Goal: Transaction & Acquisition: Book appointment/travel/reservation

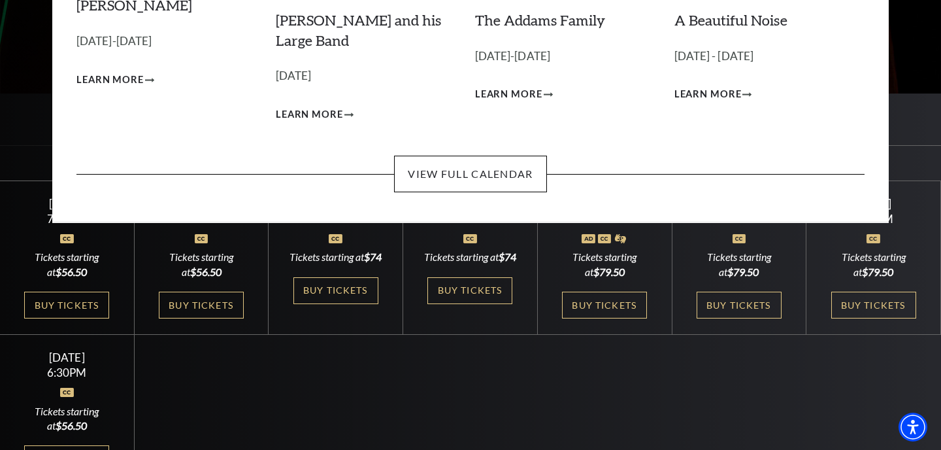
scroll to position [260, 0]
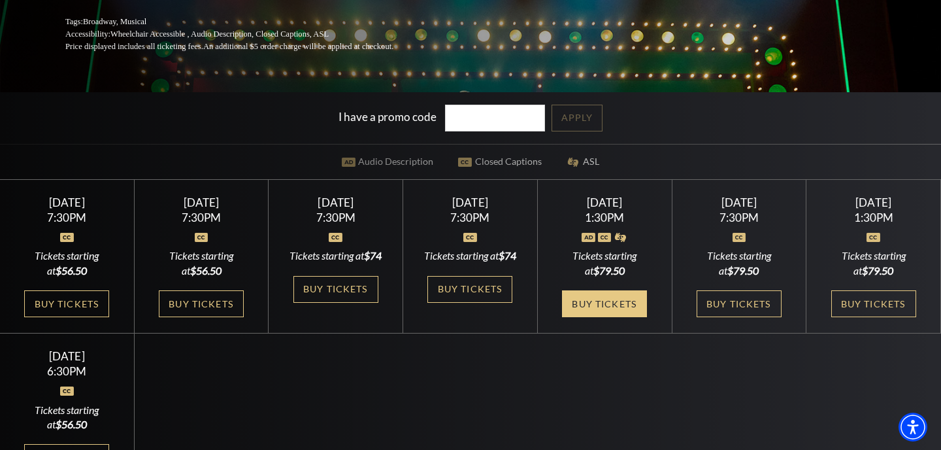
click at [584, 314] on link "Buy Tickets" at bounding box center [604, 303] width 85 height 27
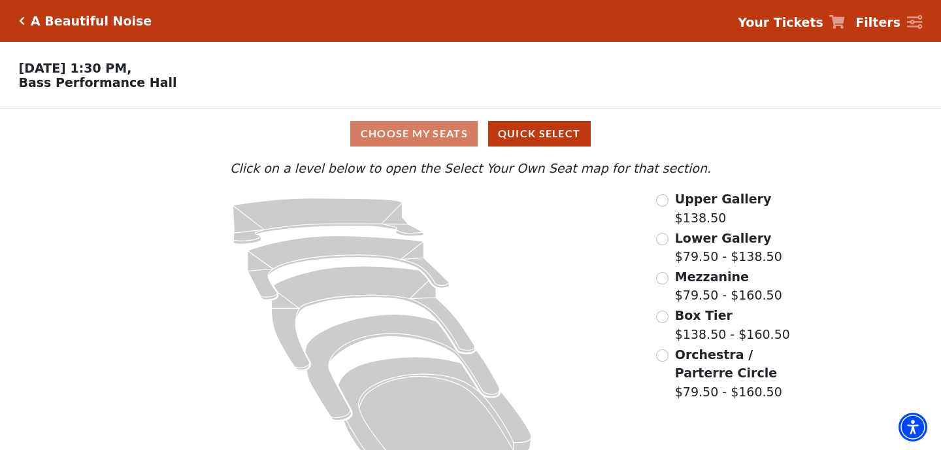
scroll to position [33, 0]
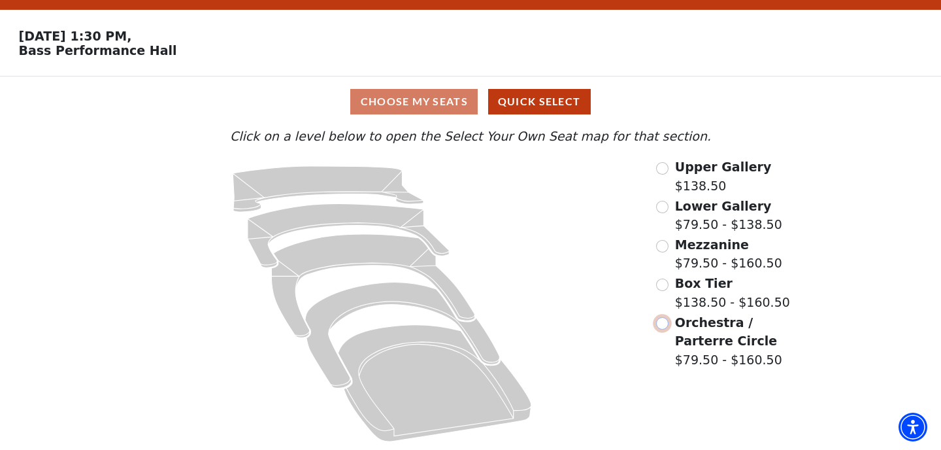
click at [662, 322] on input "Orchestra / Parterre Circle$79.50 - $160.50\a" at bounding box center [662, 323] width 12 height 12
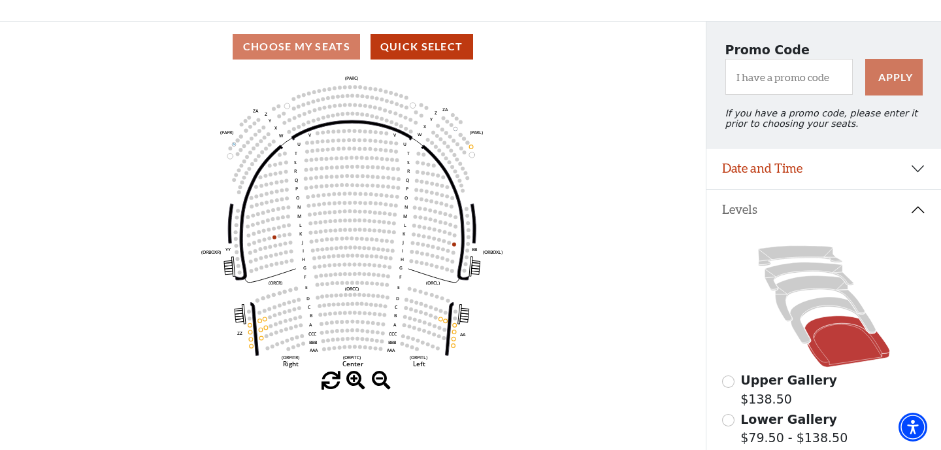
scroll to position [0, 0]
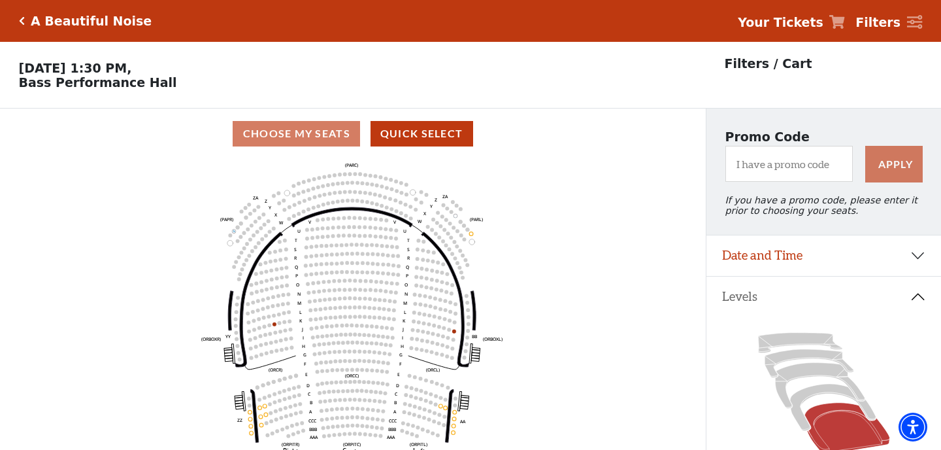
click at [20, 20] on icon "Click here to go back to filters" at bounding box center [22, 20] width 6 height 9
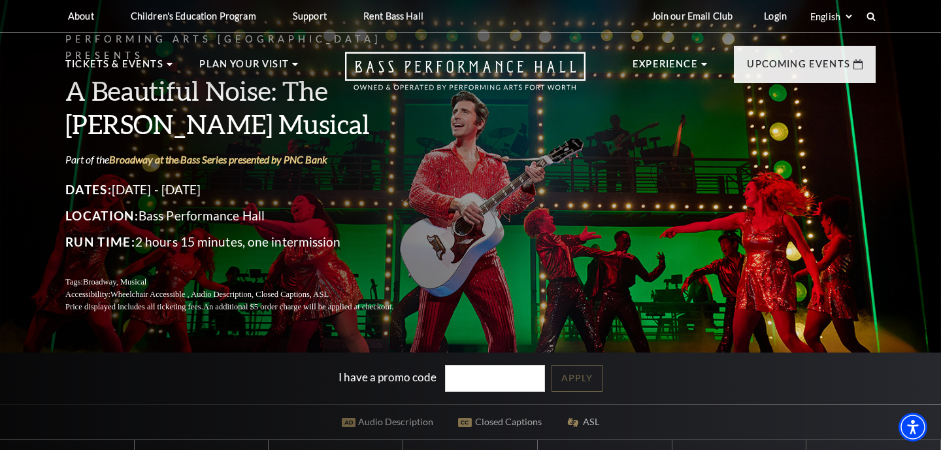
scroll to position [213, 0]
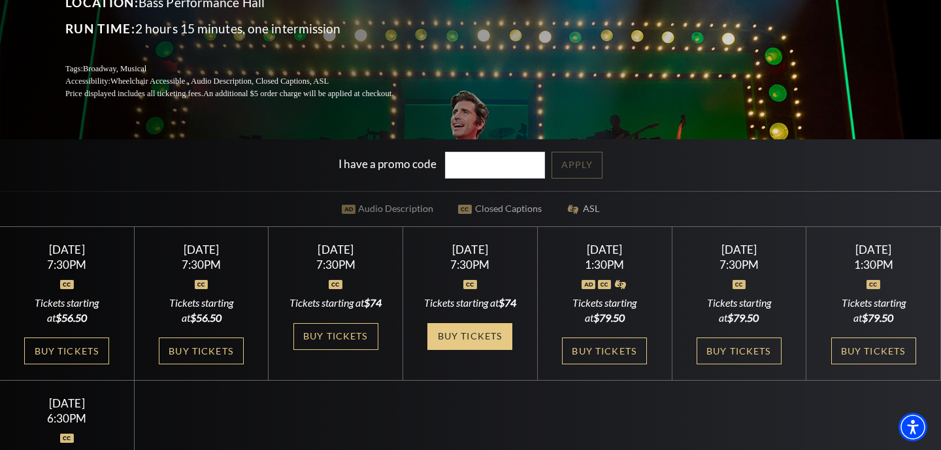
click at [477, 332] on link "Buy Tickets" at bounding box center [470, 336] width 85 height 27
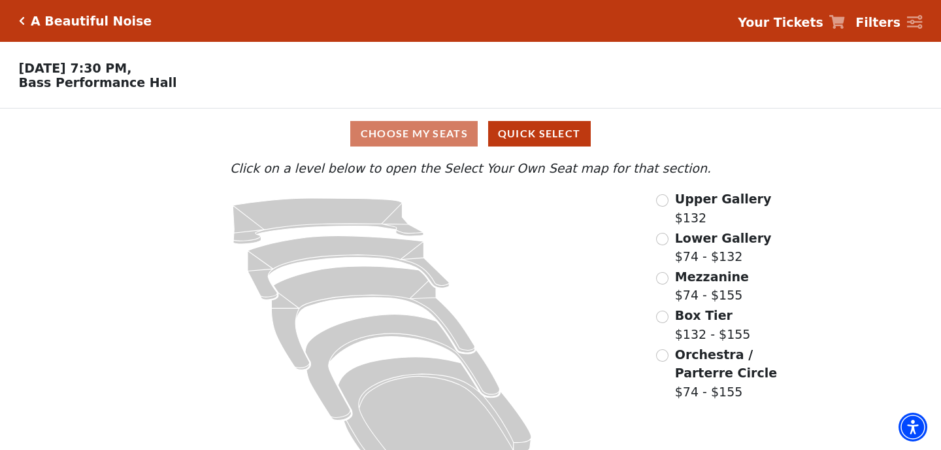
scroll to position [33, 0]
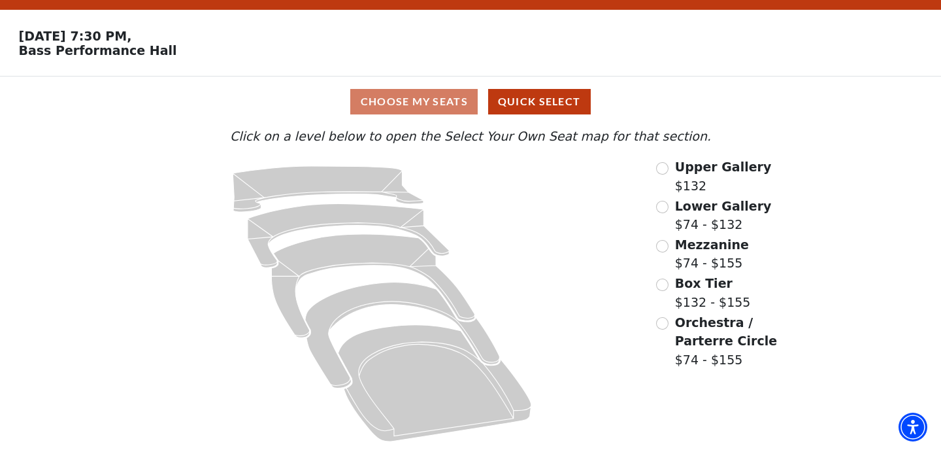
click at [425, 98] on div "Choose My Seats Quick Select" at bounding box center [471, 101] width 706 height 25
click at [662, 320] on input "Orchestra / Parterre Circle$74 - $155\a" at bounding box center [662, 323] width 12 height 12
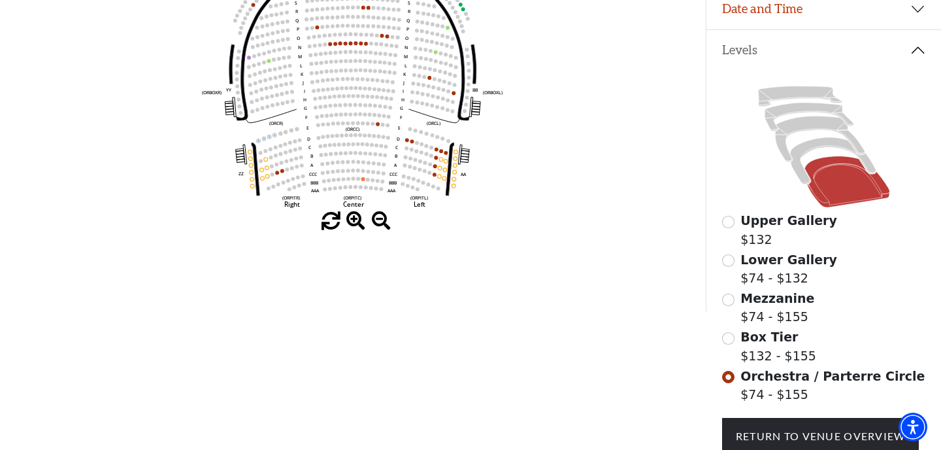
scroll to position [250, 0]
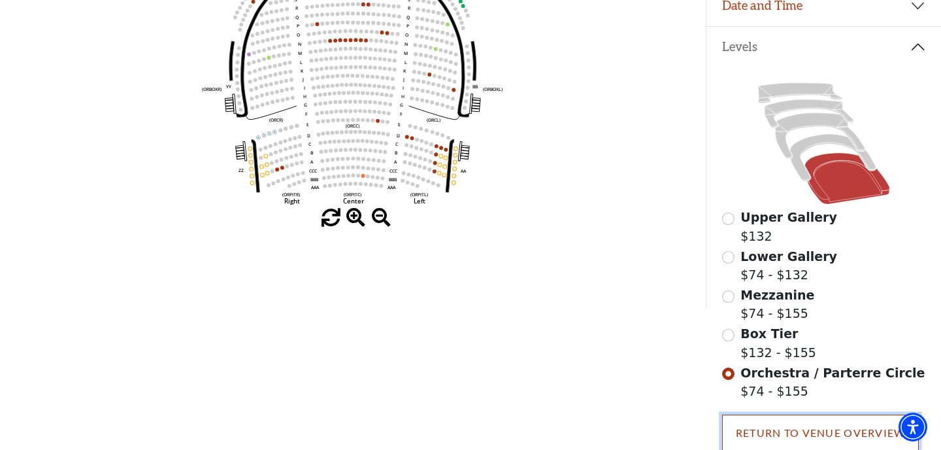
click at [815, 436] on link "Return To Venue Overview" at bounding box center [820, 433] width 197 height 37
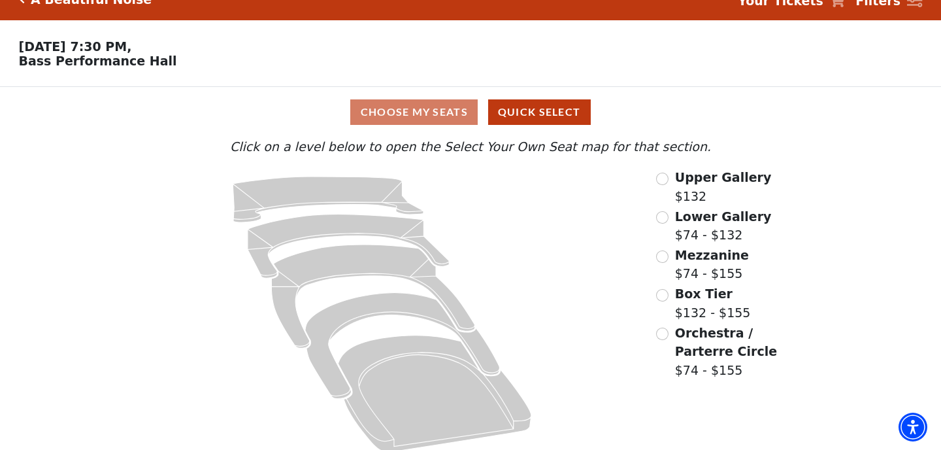
scroll to position [33, 0]
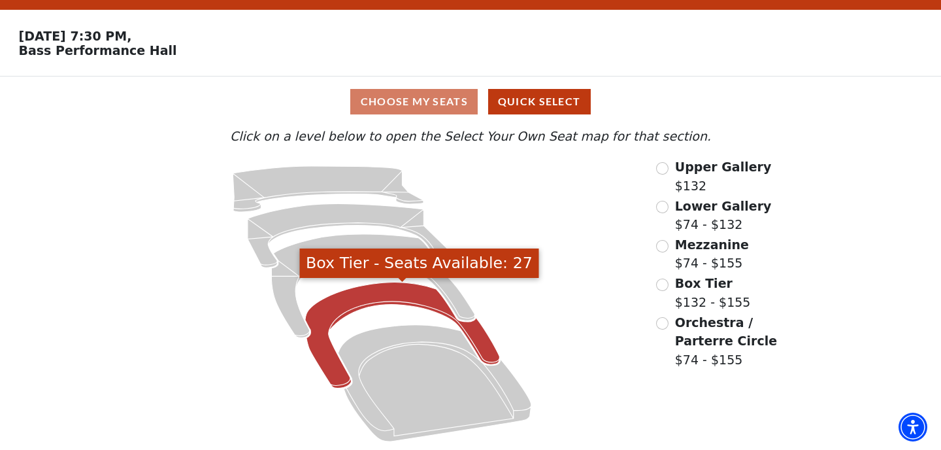
click at [481, 344] on icon "Box Tier - Seats Available: 27" at bounding box center [402, 335] width 195 height 106
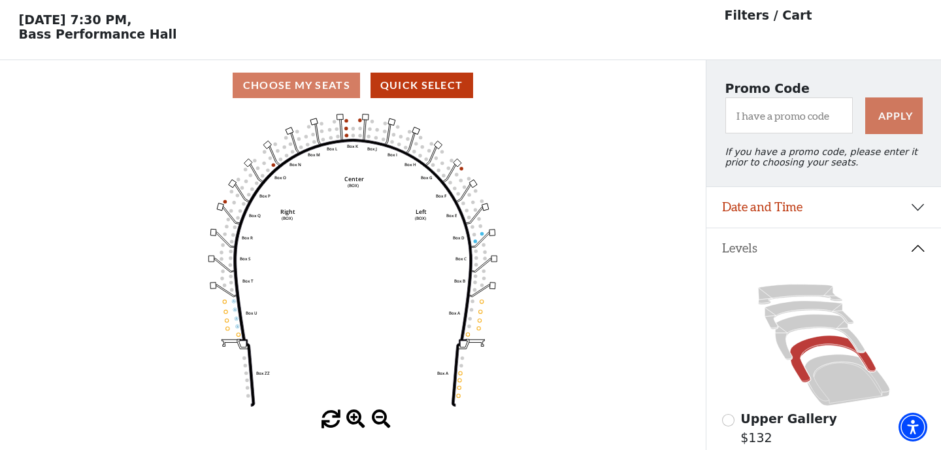
scroll to position [60, 0]
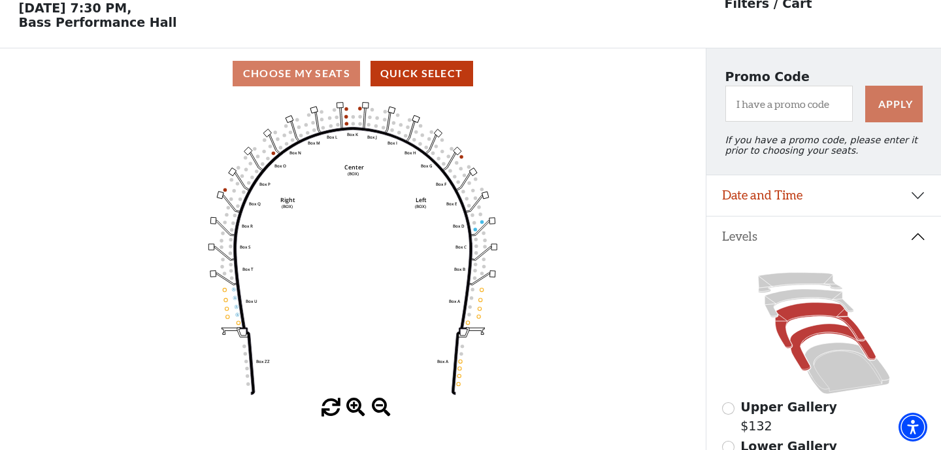
click at [806, 313] on icon at bounding box center [820, 326] width 90 height 46
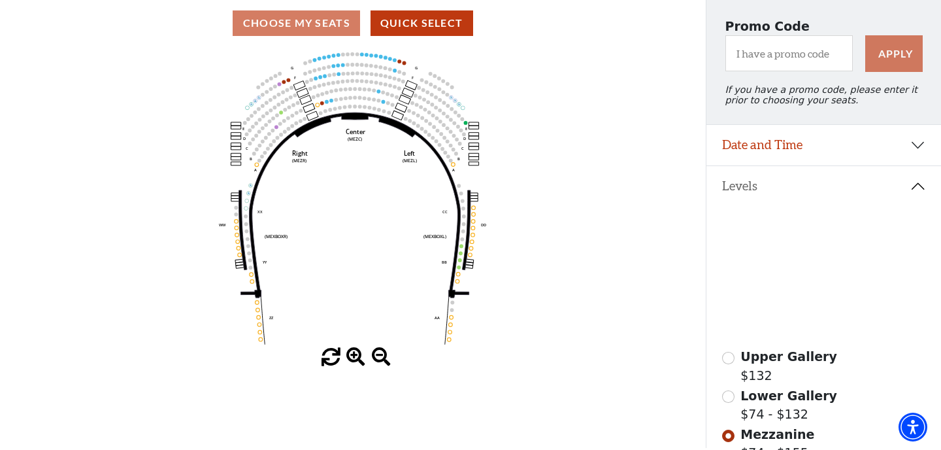
scroll to position [118, 0]
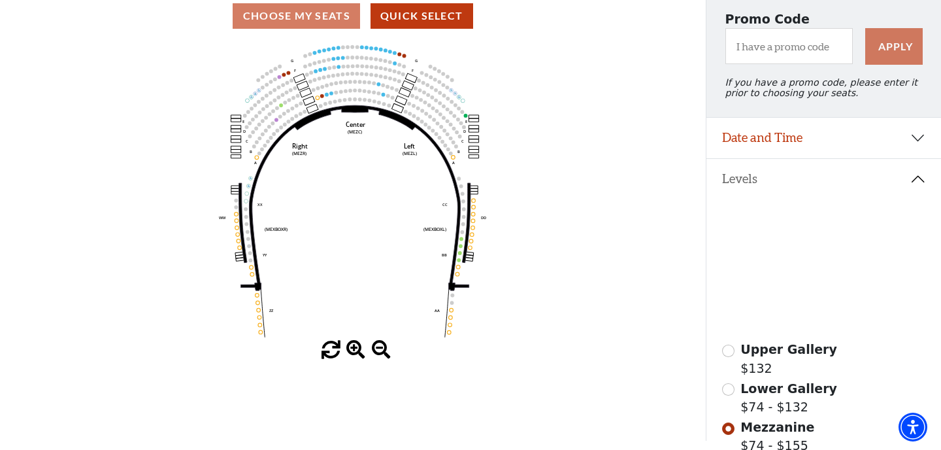
click at [376, 347] on span at bounding box center [381, 350] width 19 height 19
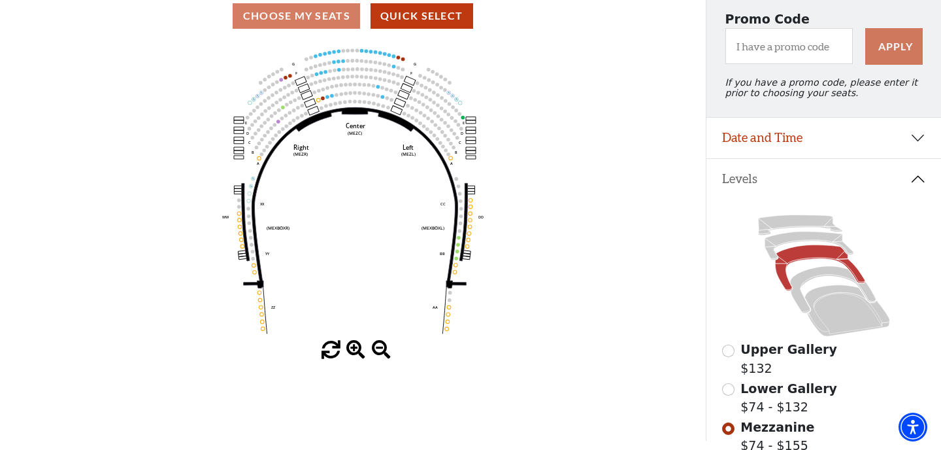
click at [376, 347] on span at bounding box center [381, 350] width 19 height 19
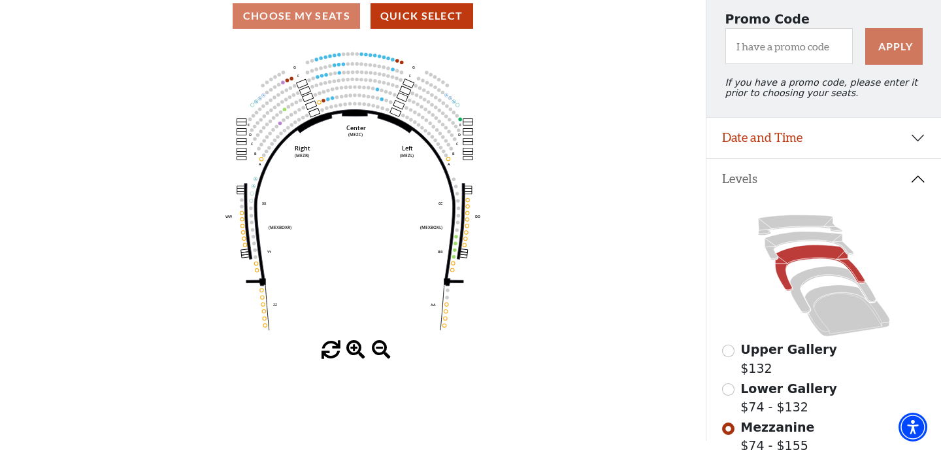
click at [376, 347] on span at bounding box center [381, 350] width 19 height 19
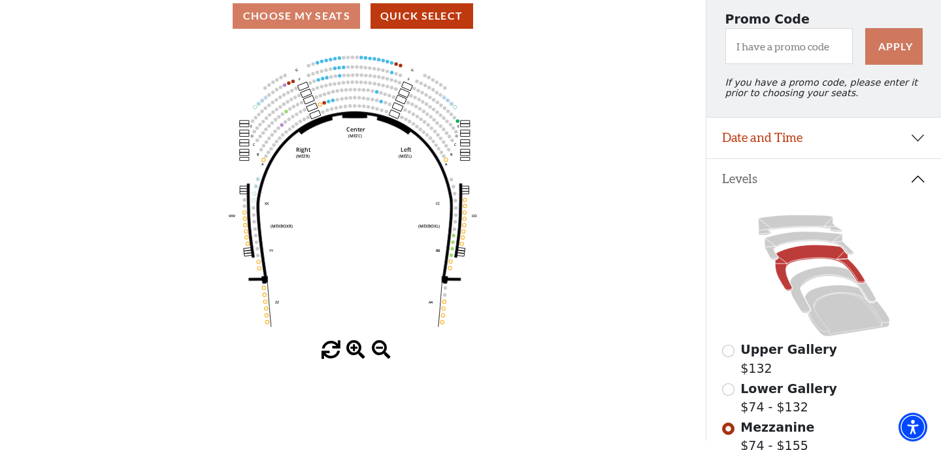
click at [376, 347] on span at bounding box center [381, 350] width 19 height 19
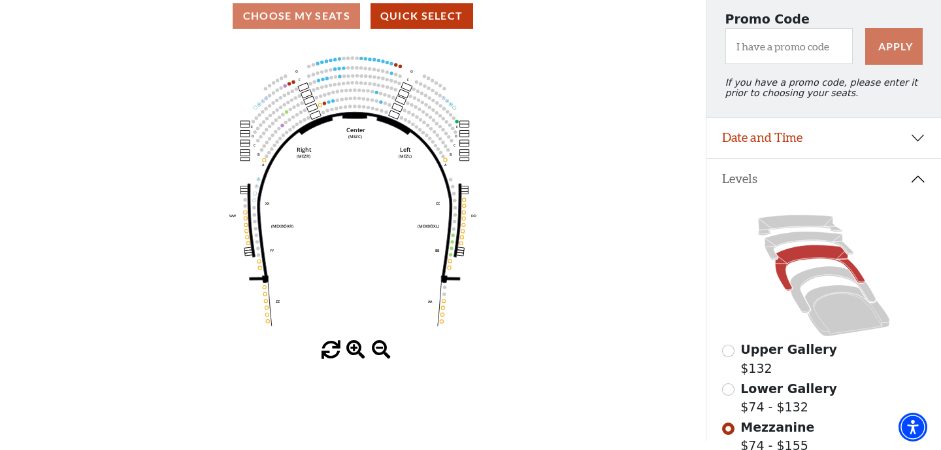
click at [376, 347] on span at bounding box center [381, 350] width 19 height 19
